Goal: Check status: Check status

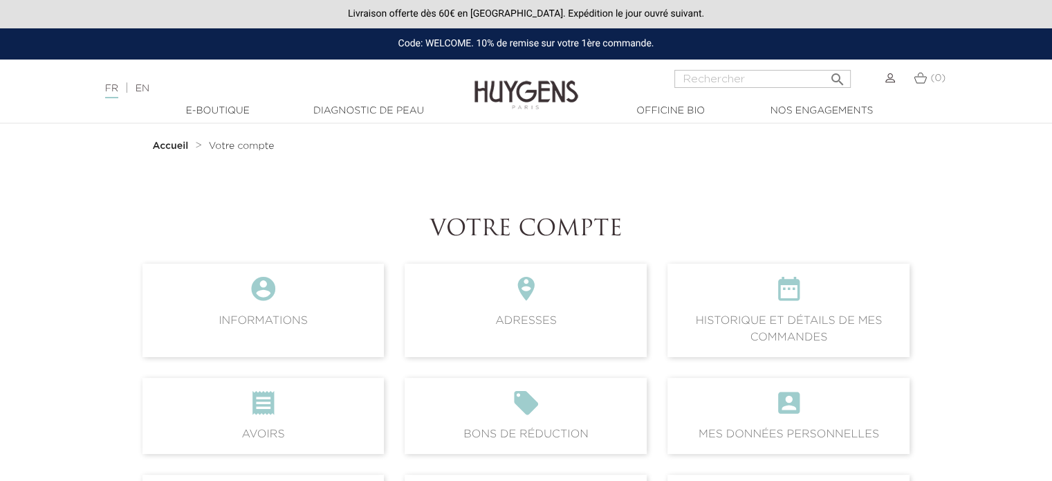
drag, startPoint x: 787, startPoint y: 334, endPoint x: 768, endPoint y: 327, distance: 20.6
click at [768, 327] on span " Historique et détails de mes commandes" at bounding box center [789, 310] width 242 height 93
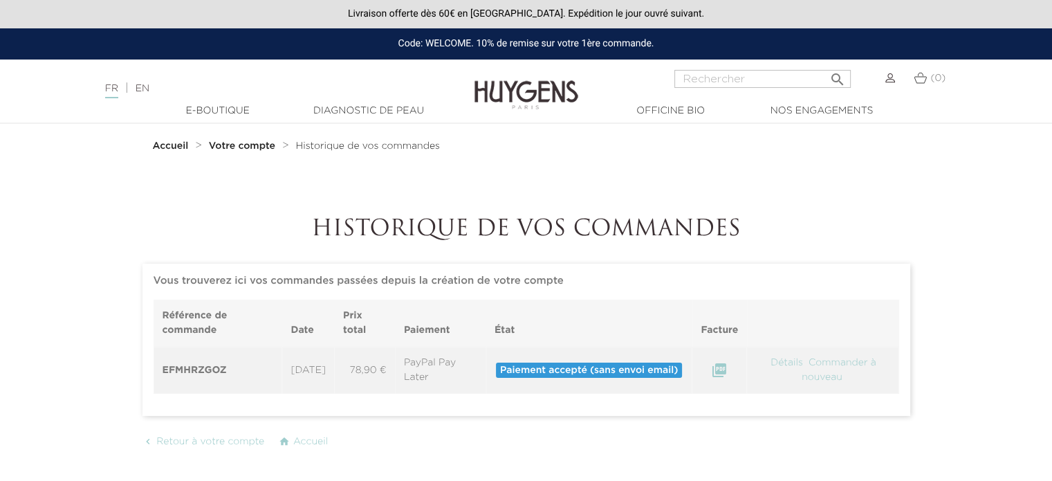
click at [785, 366] on link "Détails" at bounding box center [786, 363] width 35 height 10
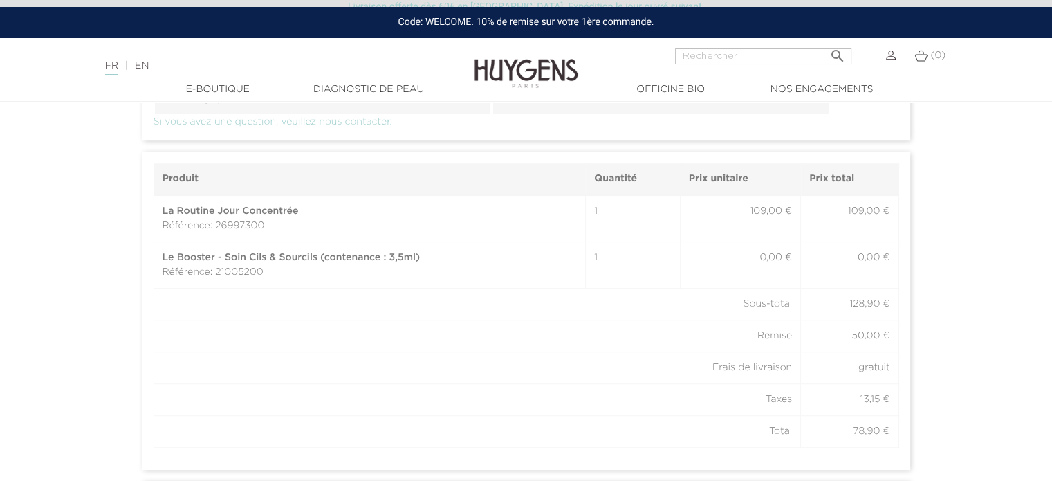
scroll to position [866, 0]
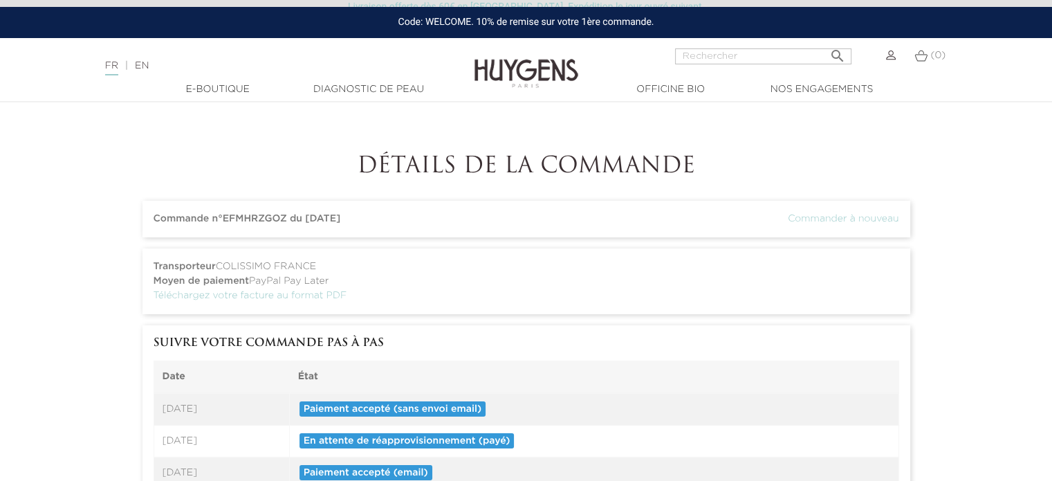
scroll to position [0, 0]
